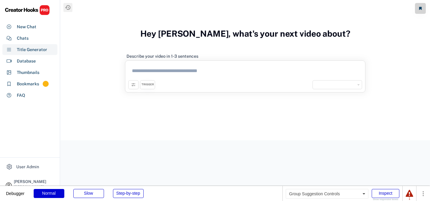
select select "**********"
click at [30, 22] on div "New Chat" at bounding box center [29, 26] width 55 height 11
select select "**********"
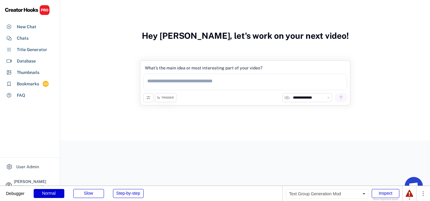
click at [164, 98] on div "TRIGGER" at bounding box center [167, 98] width 12 height 4
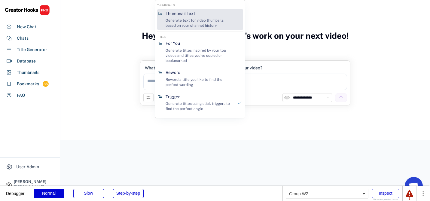
click at [184, 19] on div "Generate text for video thumbails based on your channel history" at bounding box center [200, 23] width 68 height 10
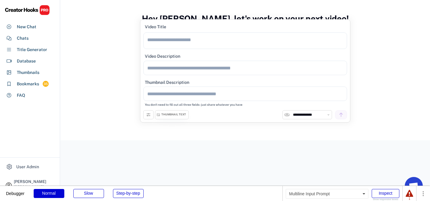
click at [185, 43] on textarea at bounding box center [245, 40] width 204 height 17
type textarea "*"
click at [182, 64] on textarea at bounding box center [245, 68] width 204 height 14
type textarea "*"
click at [169, 94] on textarea at bounding box center [245, 94] width 204 height 14
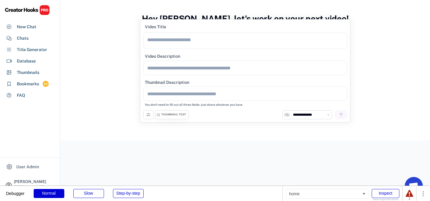
type textarea "*"
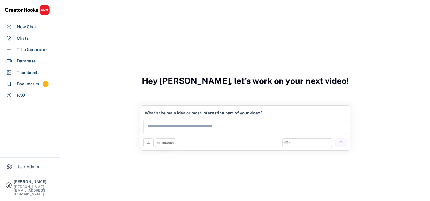
select select "**********"
click at [164, 144] on div "TRIGGER" at bounding box center [167, 143] width 12 height 4
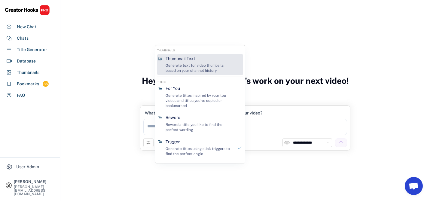
click at [178, 63] on div "Generate text for video thumbails based on your channel history" at bounding box center [200, 68] width 68 height 10
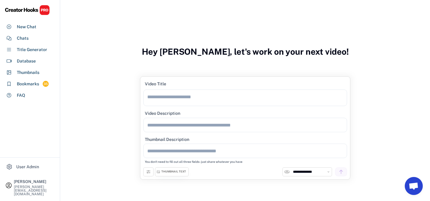
click at [163, 100] on textarea at bounding box center [245, 98] width 204 height 17
click at [156, 124] on textarea at bounding box center [245, 125] width 204 height 14
